Goal: Task Accomplishment & Management: Manage account settings

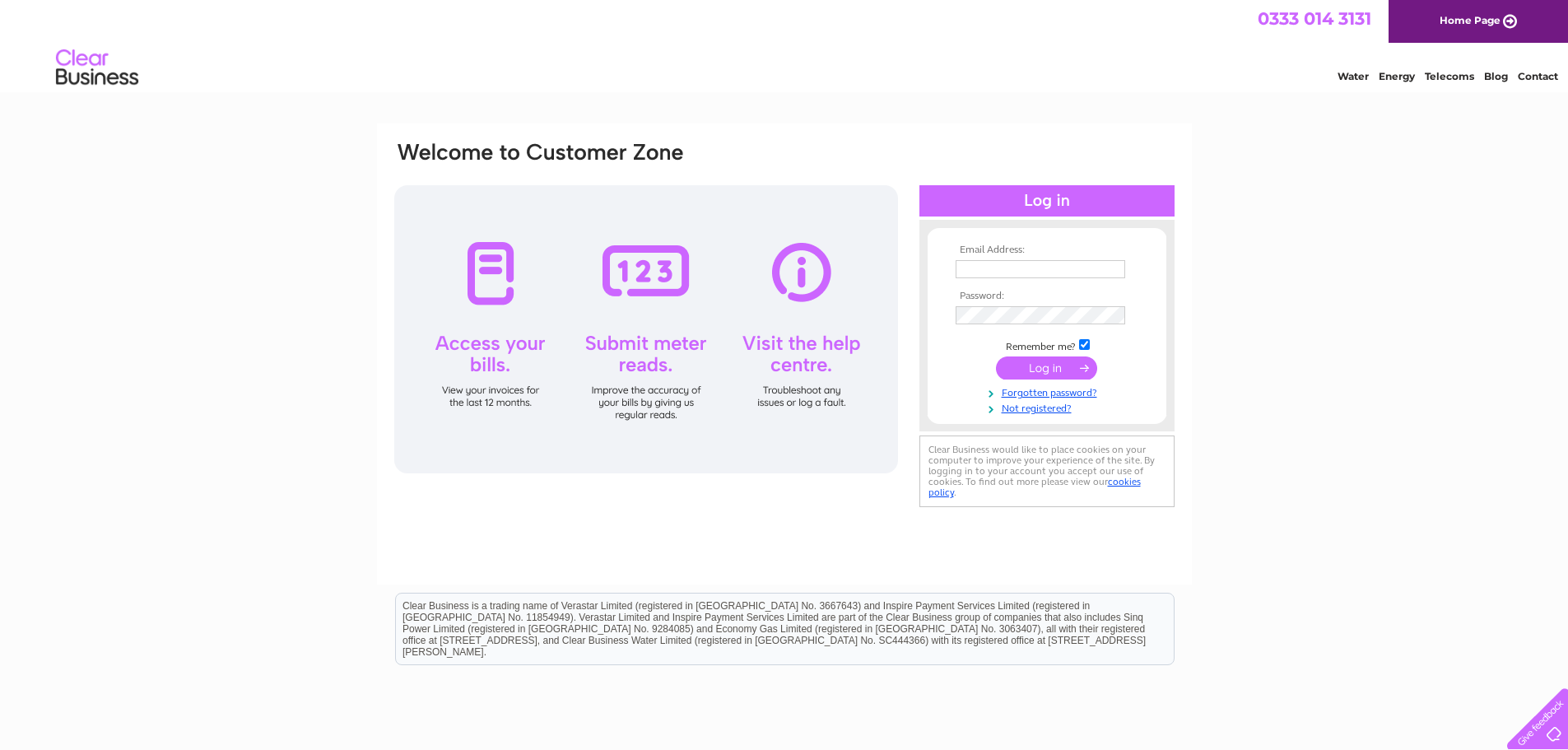
type input "colinjackson007@btinternet.com"
click at [1064, 372] on input "submit" at bounding box center [1046, 368] width 101 height 23
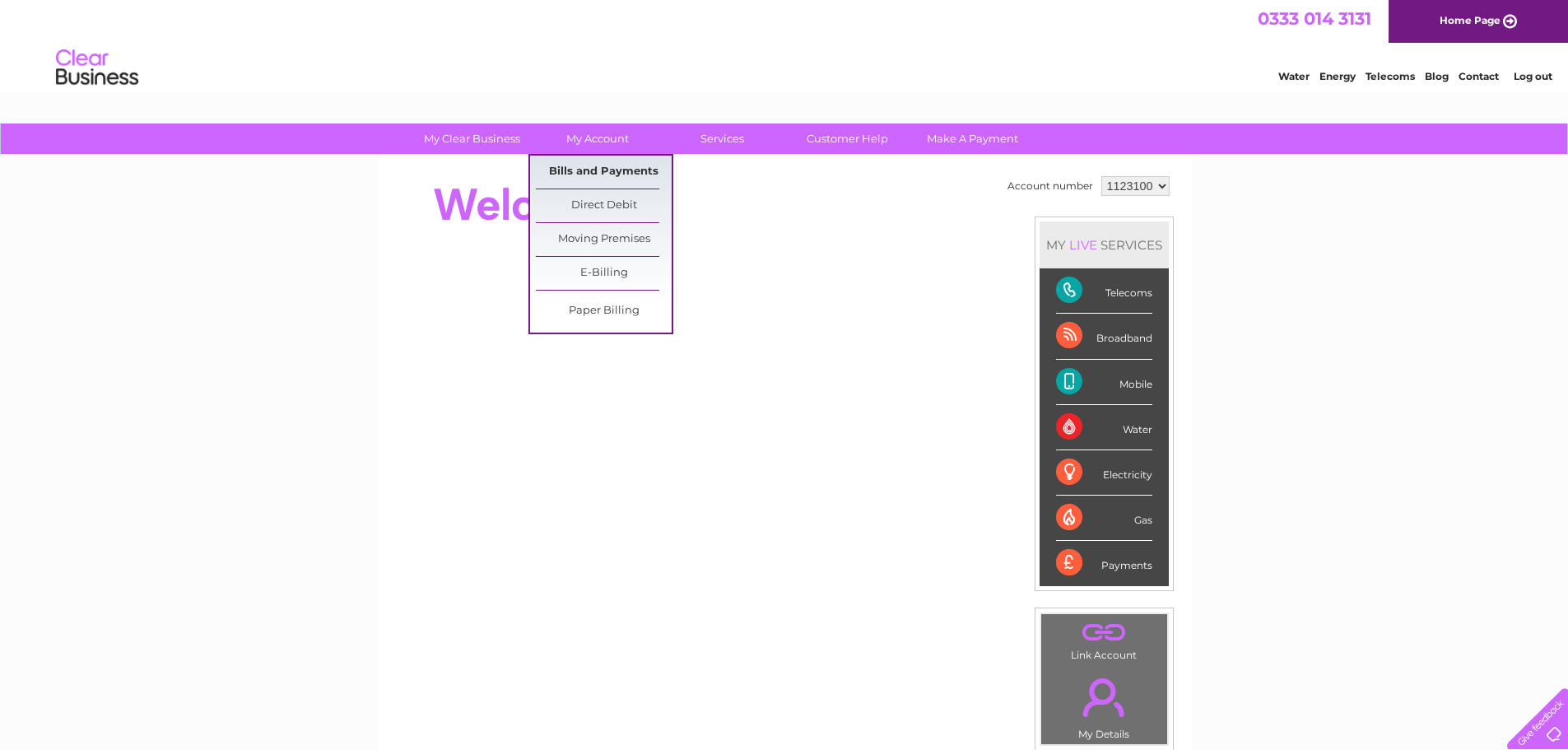
click at [599, 167] on link "Bills and Payments" at bounding box center [604, 172] width 136 height 33
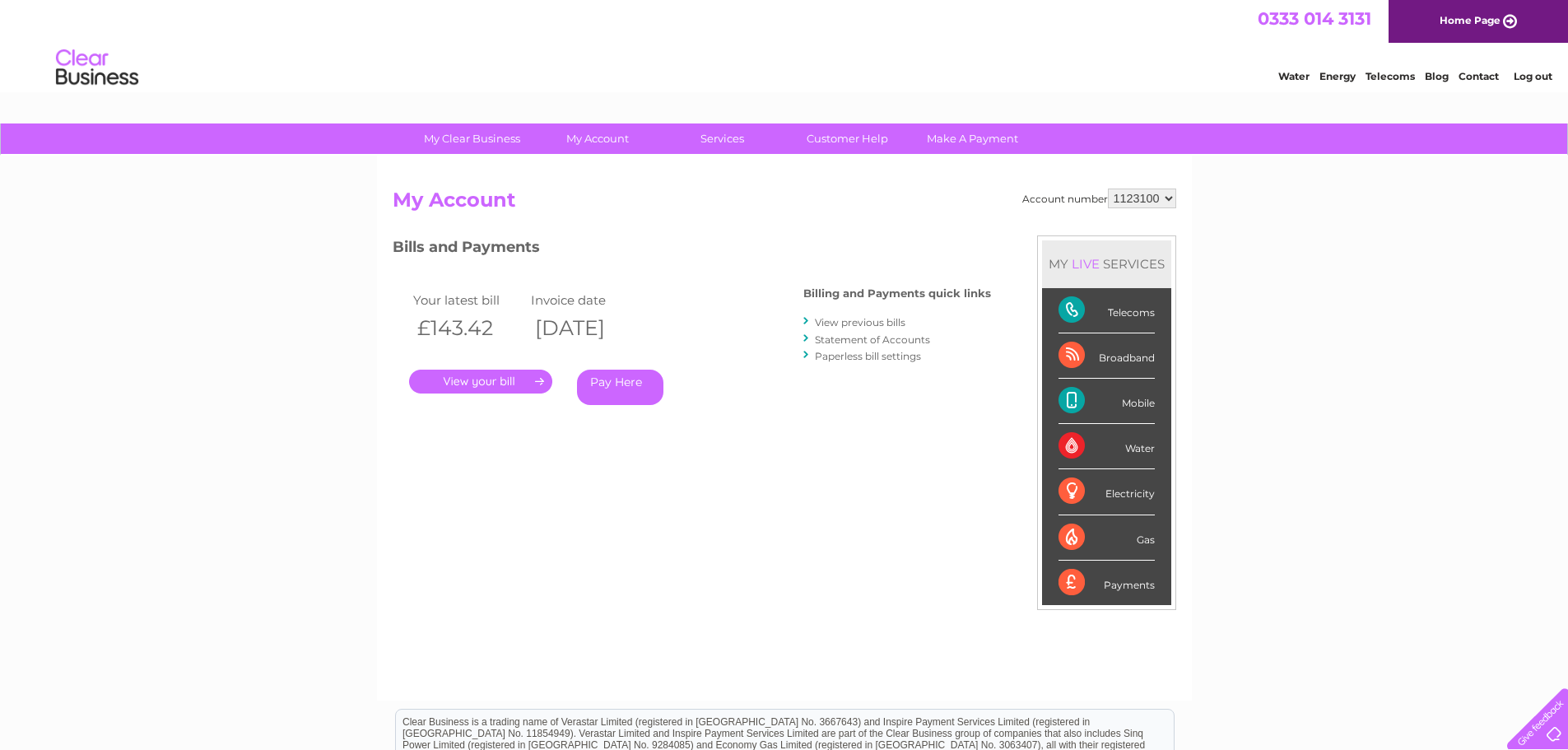
click at [488, 378] on link "." at bounding box center [480, 381] width 143 height 24
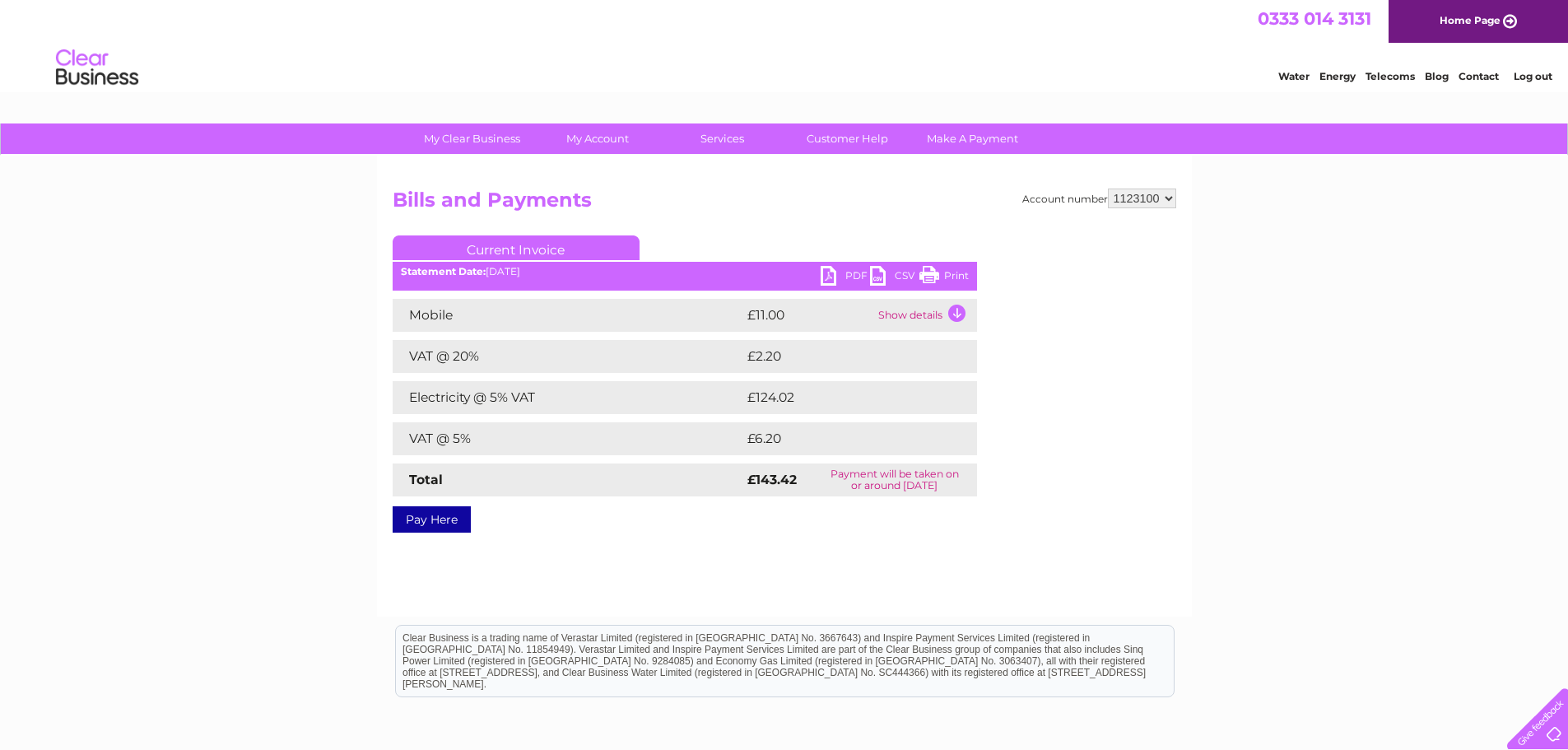
drag, startPoint x: 957, startPoint y: 271, endPoint x: 1216, endPoint y: 23, distance: 358.6
click at [957, 271] on link "Print" at bounding box center [944, 277] width 49 height 24
click at [831, 275] on link "PDF" at bounding box center [845, 277] width 49 height 24
